Goal: Task Accomplishment & Management: Use online tool/utility

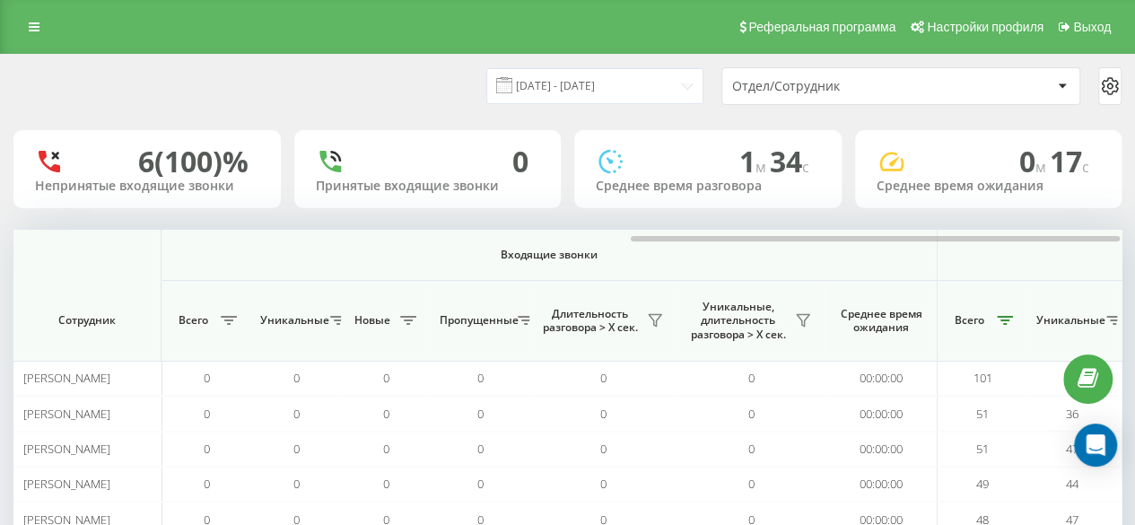
scroll to position [0, 1395]
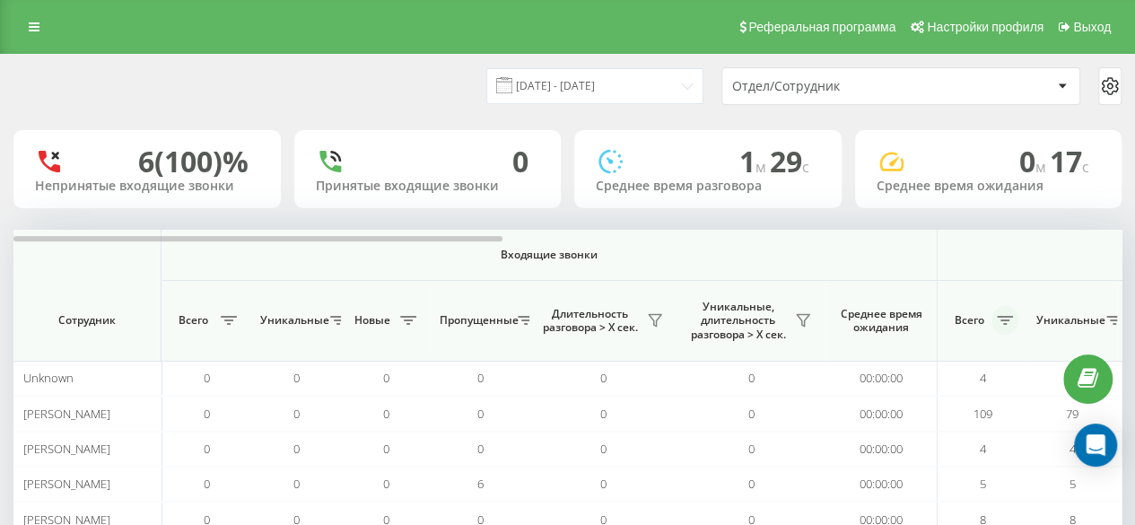
click at [1002, 317] on icon at bounding box center [1004, 320] width 16 height 9
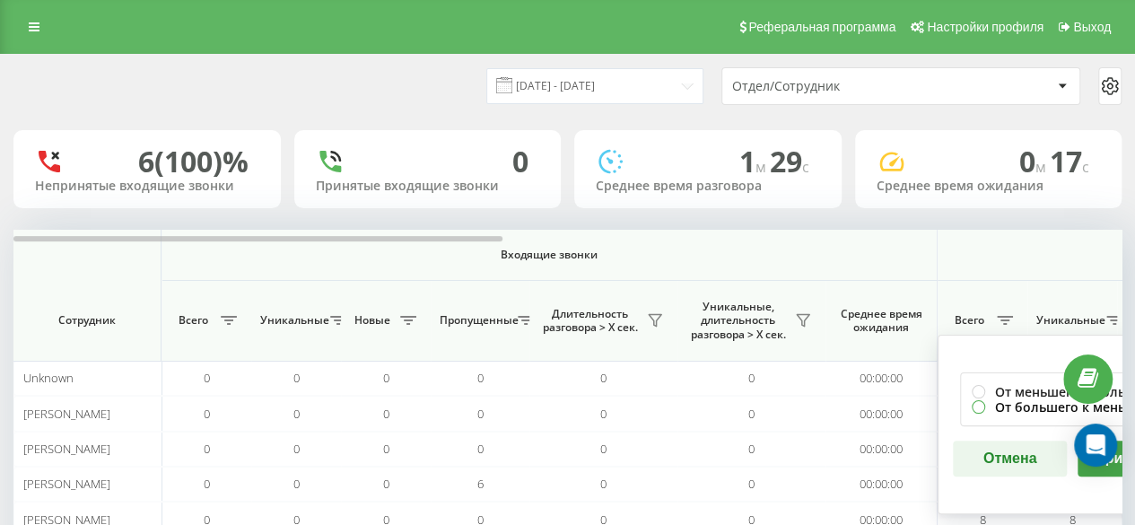
click at [994, 410] on label "От большего к меньшему" at bounding box center [1071, 406] width 201 height 15
radio input "true"
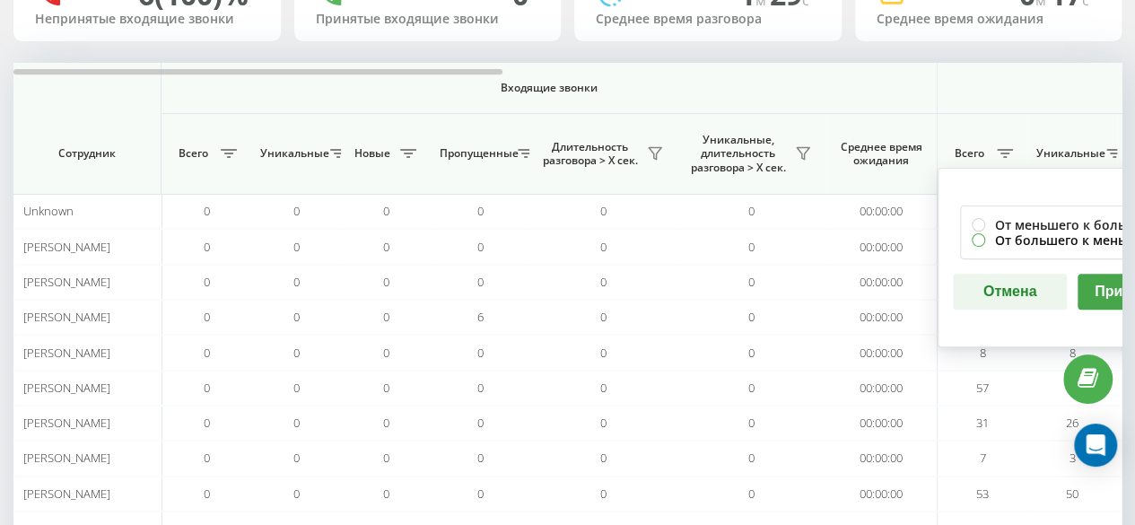
scroll to position [179, 0]
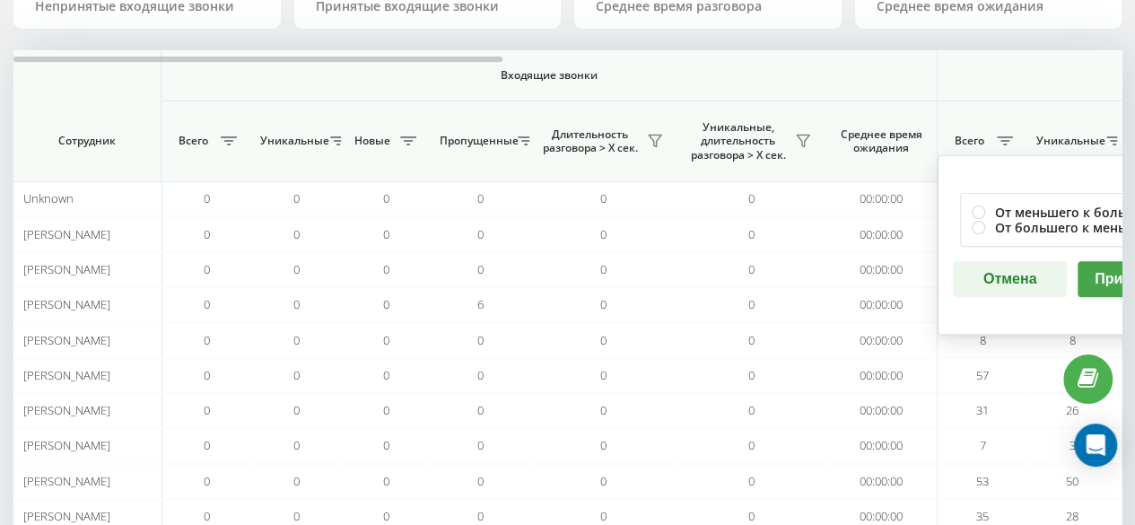
click at [1102, 277] on button "Применить" at bounding box center [1134, 279] width 114 height 36
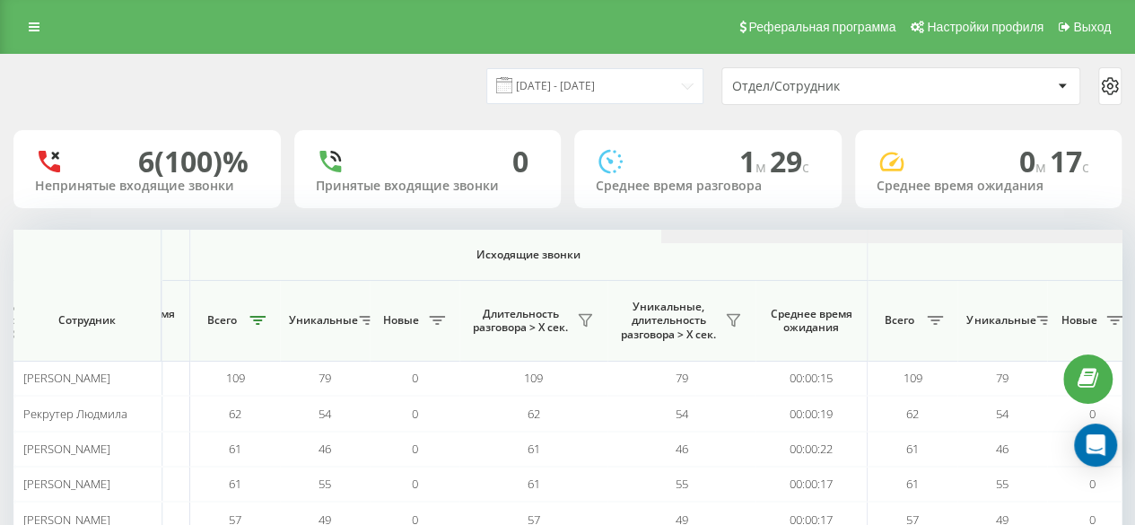
scroll to position [0, 1395]
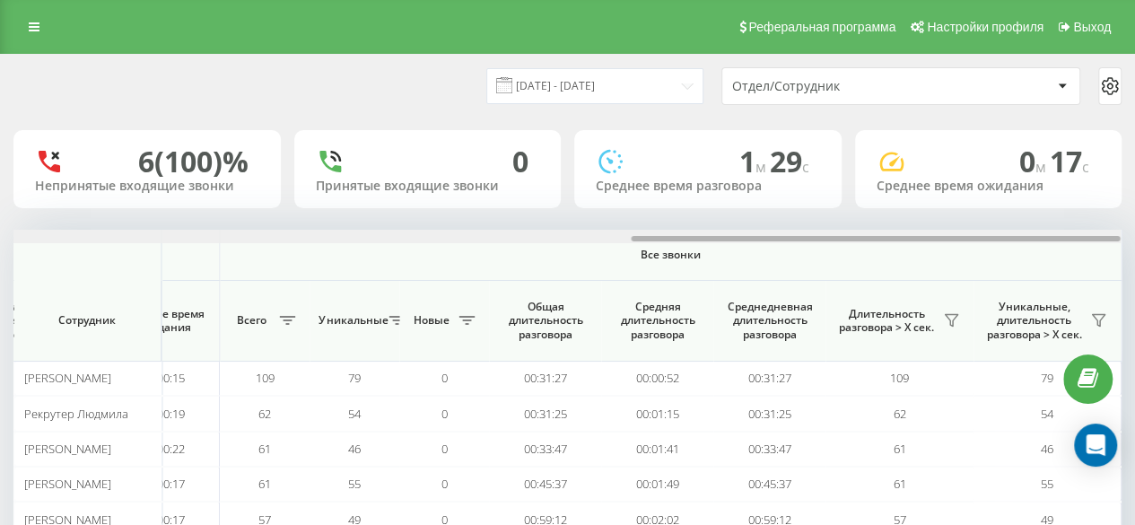
drag, startPoint x: 250, startPoint y: 237, endPoint x: 1147, endPoint y: 250, distance: 897.0
click at [1134, 250] on html "bukischool.com.ua Проекты bukischool.com.ua Дашборд Центр обращений Аналитика В…" at bounding box center [567, 262] width 1135 height 525
